Goal: Information Seeking & Learning: Compare options

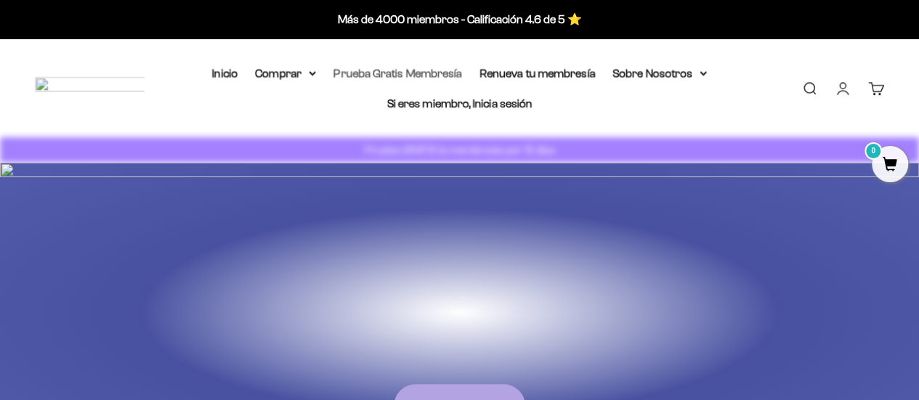
click at [420, 72] on link "Prueba Gratis Membresía" at bounding box center [398, 73] width 129 height 12
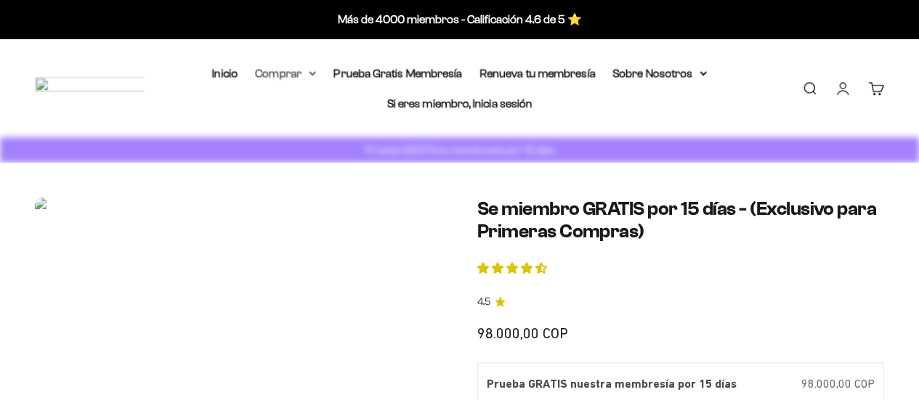
click at [285, 79] on summary "Comprar" at bounding box center [285, 73] width 61 height 19
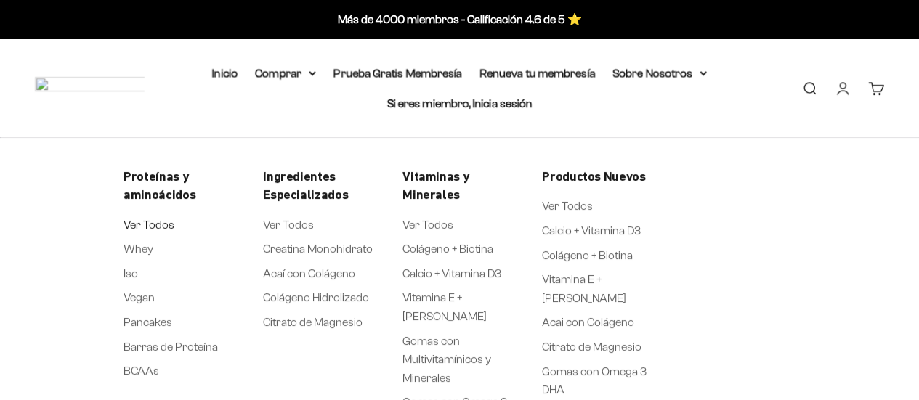
click at [150, 220] on span "Ver Todos" at bounding box center [149, 224] width 51 height 12
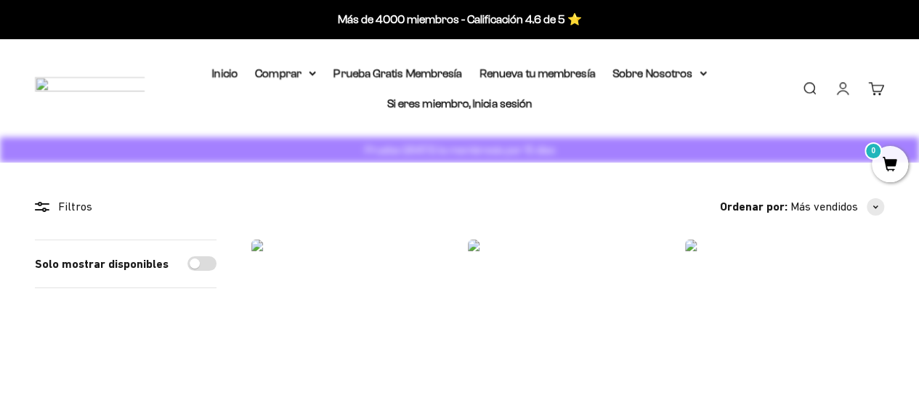
click at [916, 44] on div "Abrir menú de navegación Abrir búsqueda Inicio Comprar Proteínas y aminoácidos …" at bounding box center [459, 88] width 919 height 98
click at [286, 68] on summary "Comprar" at bounding box center [285, 73] width 61 height 19
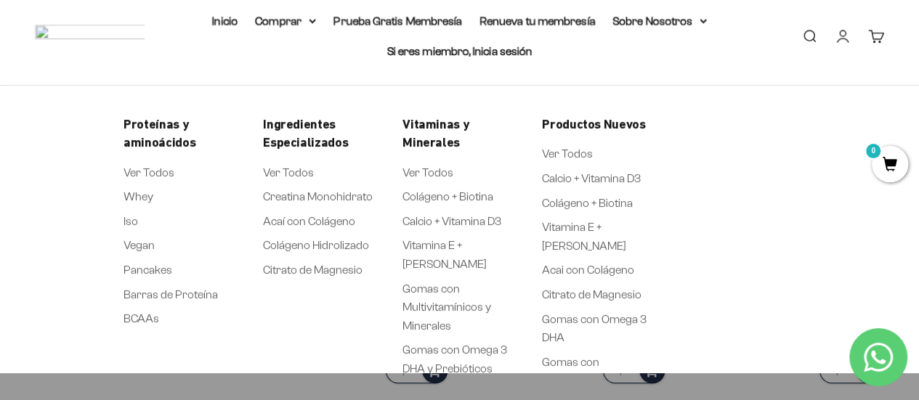
scroll to position [55, 0]
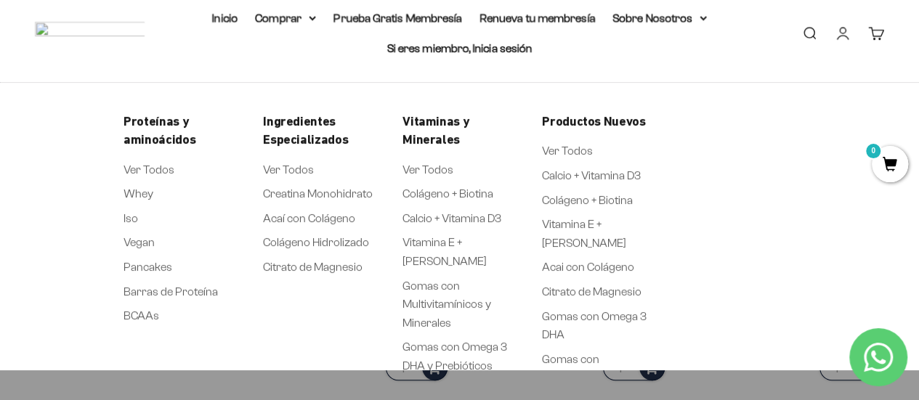
drag, startPoint x: 919, startPoint y: 137, endPoint x: 124, endPoint y: 206, distance: 797.4
click at [124, 206] on ul "Ver Todos Whey Iso Vegan Pancakes Barras de [GEOGRAPHIC_DATA] BCAAs" at bounding box center [171, 242] width 94 height 165
click at [126, 217] on span "Iso" at bounding box center [131, 217] width 15 height 12
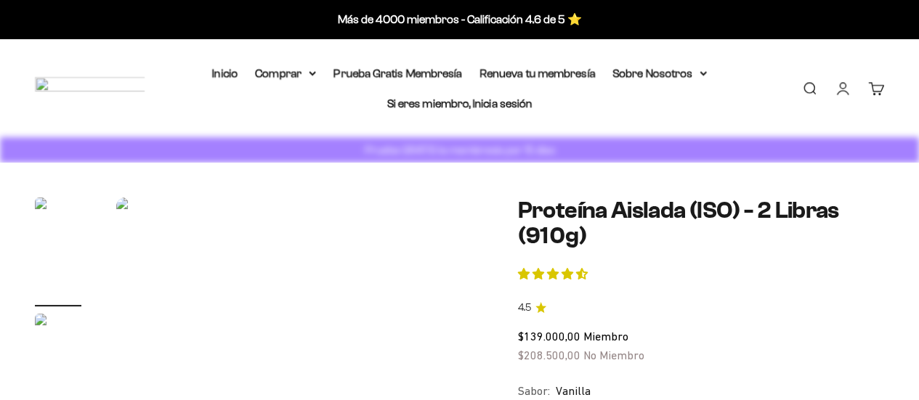
drag, startPoint x: 918, startPoint y: 55, endPoint x: 921, endPoint y: 65, distance: 11.3
drag, startPoint x: 926, startPoint y: 35, endPoint x: 923, endPoint y: 2, distance: 32.8
click at [299, 71] on summary "Comprar" at bounding box center [285, 73] width 61 height 19
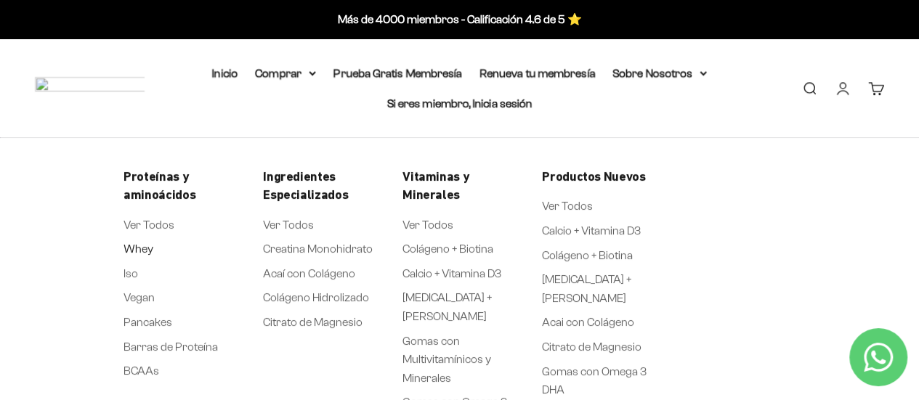
click at [143, 249] on span "Whey" at bounding box center [139, 249] width 30 height 12
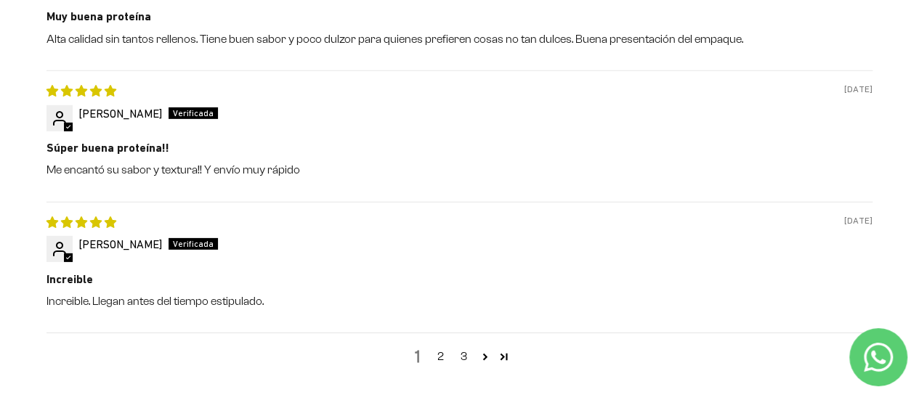
scroll to position [2215, 0]
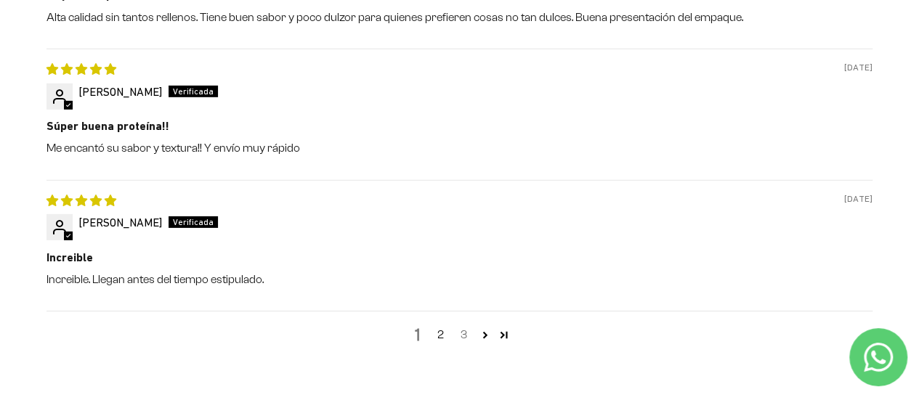
click at [461, 334] on link "3" at bounding box center [464, 334] width 23 height 17
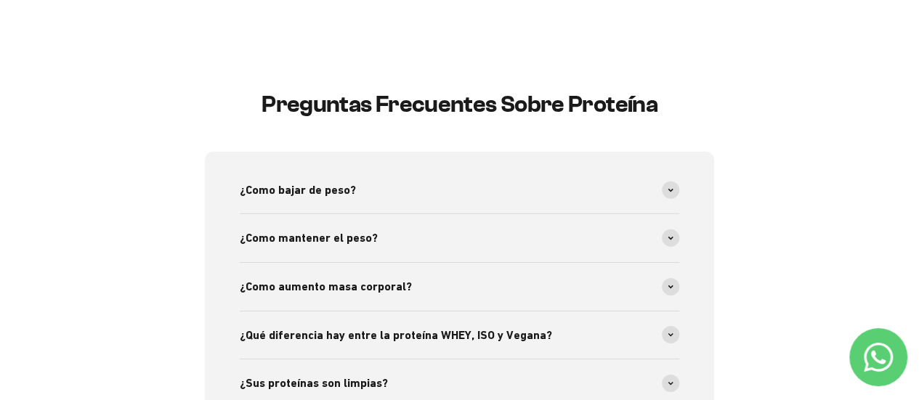
scroll to position [2196, 0]
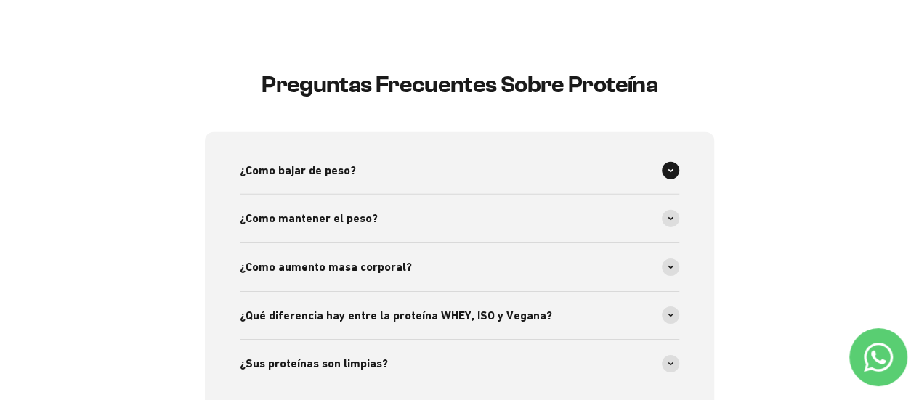
click at [666, 167] on span at bounding box center [670, 170] width 17 height 17
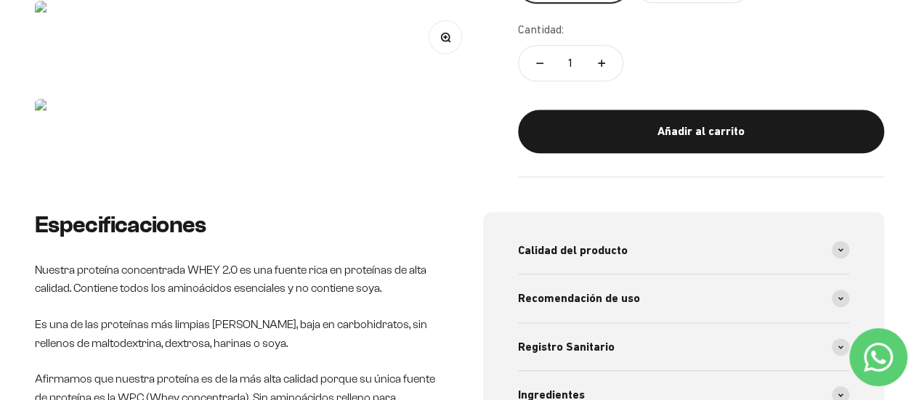
scroll to position [0, 0]
